Goal: Consume media (video, audio)

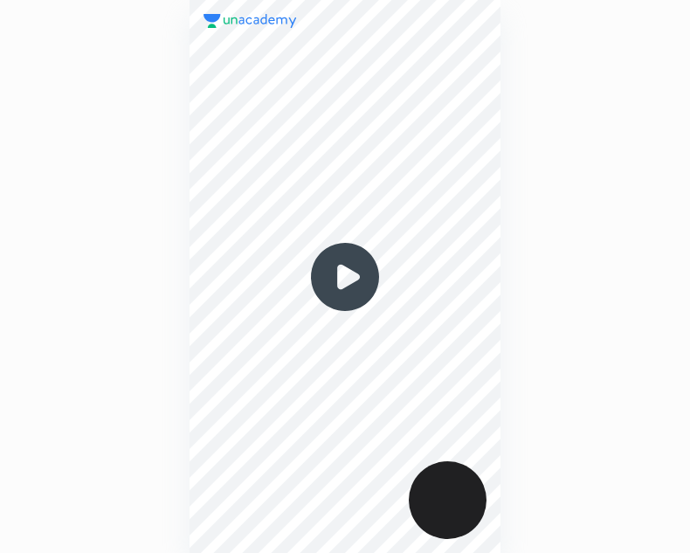
scroll to position [553, 411]
click at [366, 290] on img at bounding box center [345, 277] width 84 height 84
click at [340, 280] on img at bounding box center [345, 277] width 84 height 84
click at [335, 284] on img at bounding box center [345, 277] width 84 height 84
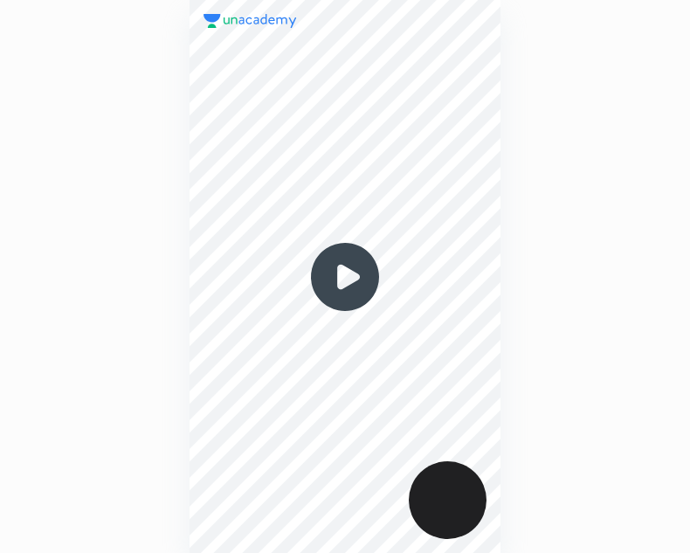
click at [347, 285] on img at bounding box center [345, 277] width 84 height 84
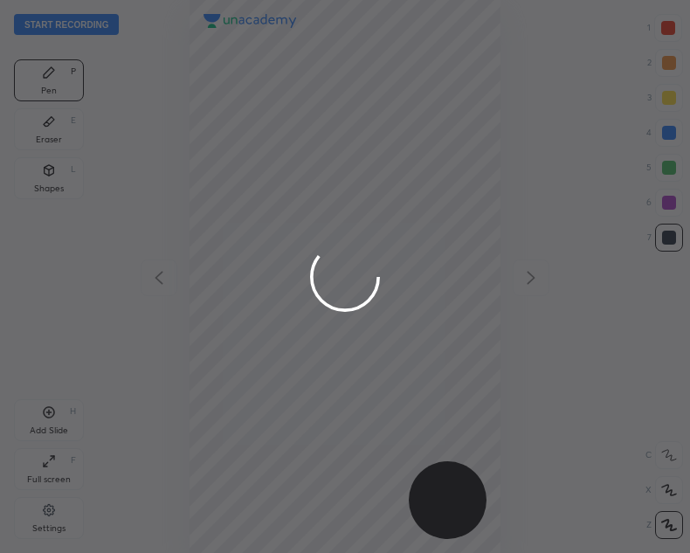
scroll to position [553, 411]
